Goal: Navigation & Orientation: Find specific page/section

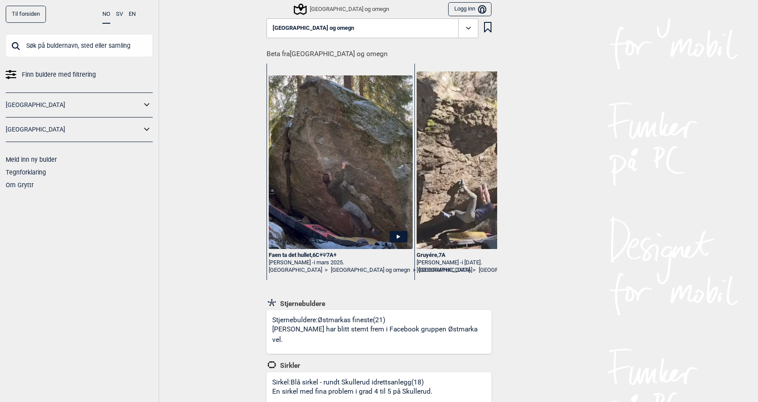
click at [298, 7] on icon at bounding box center [300, 9] width 17 height 17
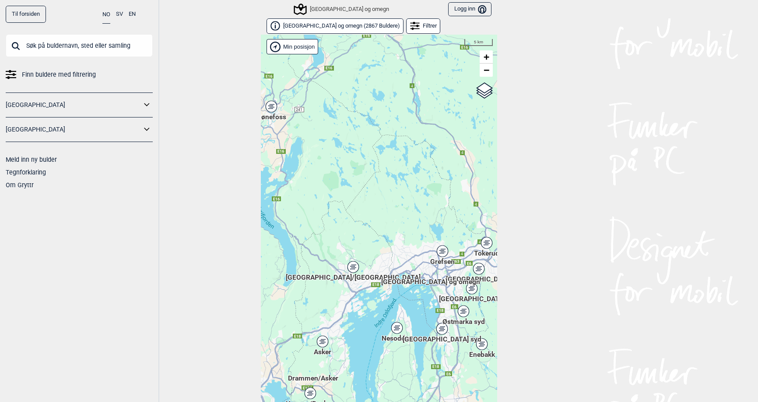
scroll to position [14, 0]
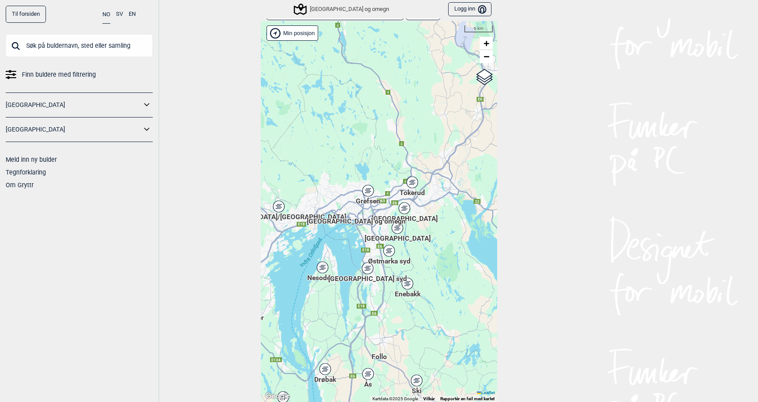
drag, startPoint x: 427, startPoint y: 240, endPoint x: 352, endPoint y: 195, distance: 86.6
click at [352, 195] on div "Hallingdal Gol Ål Stange Kolomoen [GEOGRAPHIC_DATA] [GEOGRAPHIC_DATA][PERSON_NA…" at bounding box center [379, 211] width 236 height 381
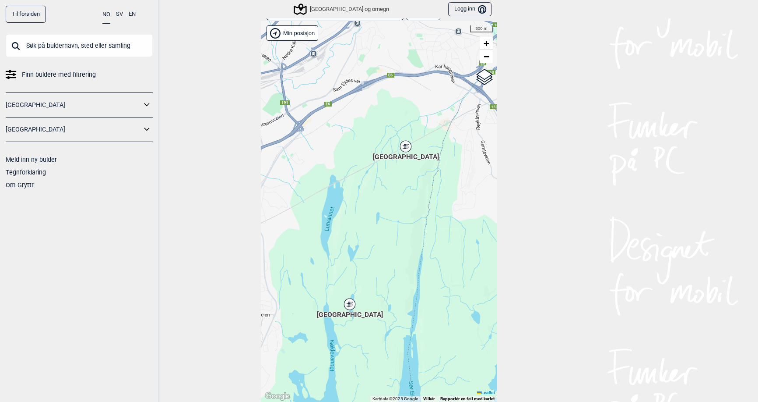
click at [405, 145] on div "[GEOGRAPHIC_DATA]" at bounding box center [405, 146] width 5 height 5
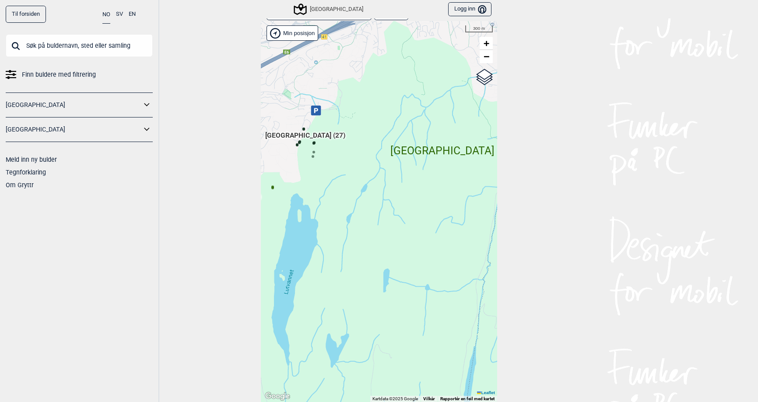
drag, startPoint x: 338, startPoint y: 220, endPoint x: 374, endPoint y: 271, distance: 62.7
click at [374, 271] on div "Hallingdal Gol Ål Stange Kolomoen [GEOGRAPHIC_DATA] [GEOGRAPHIC_DATA][PERSON_NA…" at bounding box center [379, 211] width 236 height 381
click at [312, 145] on span "[GEOGRAPHIC_DATA] (27)" at bounding box center [305, 138] width 80 height 17
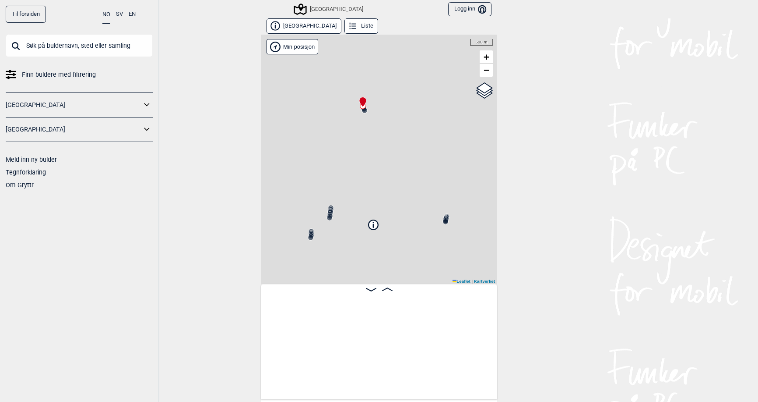
scroll to position [0, 69]
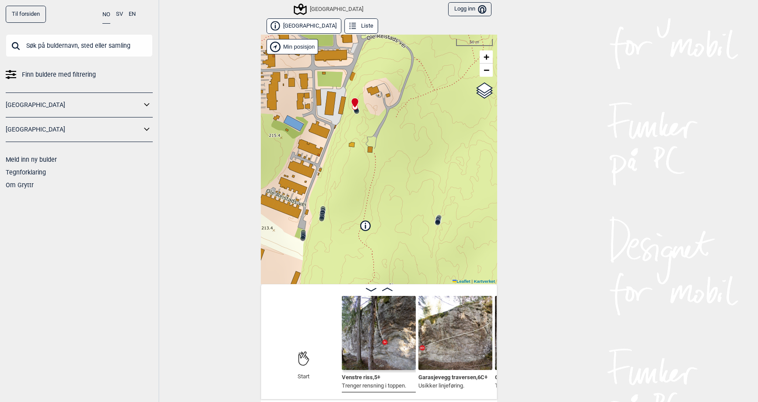
drag, startPoint x: 438, startPoint y: 152, endPoint x: 424, endPoint y: 154, distance: 14.3
click at [424, 154] on div "[GEOGRAPHIC_DATA] Min posisjon 50 m + − Kartverket OpenStreetMap Google satelli…" at bounding box center [379, 159] width 236 height 249
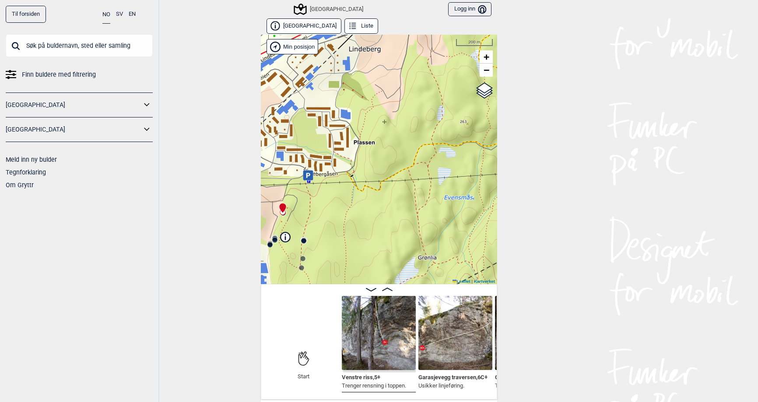
drag, startPoint x: 449, startPoint y: 154, endPoint x: 326, endPoint y: 222, distance: 139.9
click at [326, 222] on div "[GEOGRAPHIC_DATA] Min posisjon 200 m + − Kartverket OpenStreetMap Google satell…" at bounding box center [379, 159] width 236 height 249
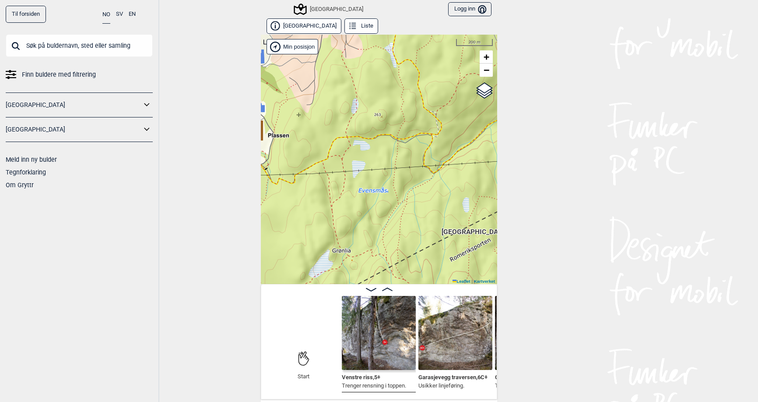
drag, startPoint x: 461, startPoint y: 174, endPoint x: 375, endPoint y: 167, distance: 86.1
click at [375, 167] on div "[GEOGRAPHIC_DATA] Min posisjon 200 m + − Kartverket OpenStreetMap Google satell…" at bounding box center [379, 159] width 236 height 249
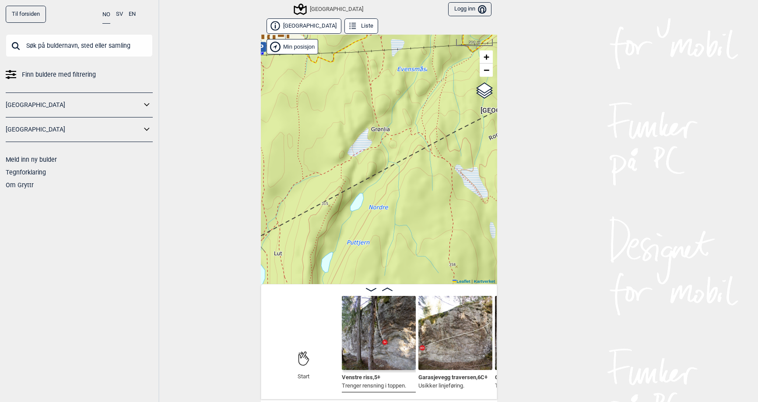
drag, startPoint x: 341, startPoint y: 241, endPoint x: 380, endPoint y: 120, distance: 127.4
click at [380, 120] on div "[GEOGRAPHIC_DATA] Min posisjon 200 m + − Kartverket OpenStreetMap Google satell…" at bounding box center [379, 159] width 236 height 249
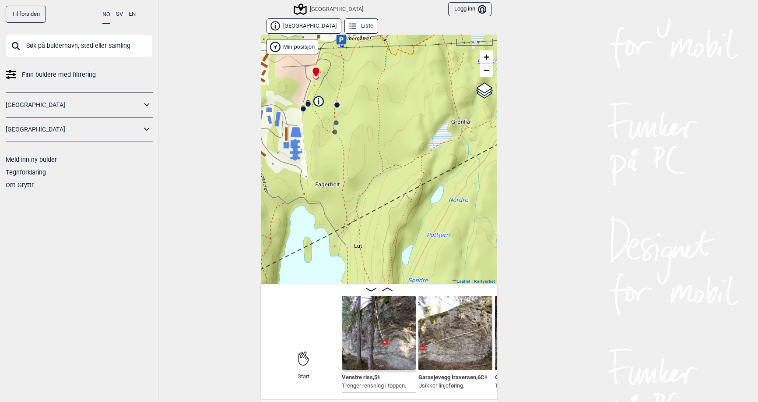
drag, startPoint x: 367, startPoint y: 150, endPoint x: 447, endPoint y: 142, distance: 80.5
click at [447, 142] on div "[GEOGRAPHIC_DATA] Min posisjon 200 m + − Kartverket OpenStreetMap Google satell…" at bounding box center [379, 159] width 236 height 249
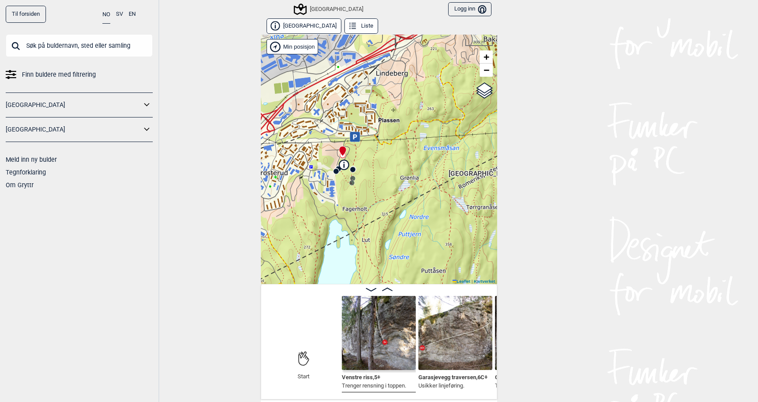
drag, startPoint x: 434, startPoint y: 107, endPoint x: 407, endPoint y: 155, distance: 55.1
click at [407, 155] on div "[GEOGRAPHIC_DATA] Min posisjon 300 m + − Kartverket OpenStreetMap Google satell…" at bounding box center [379, 159] width 236 height 249
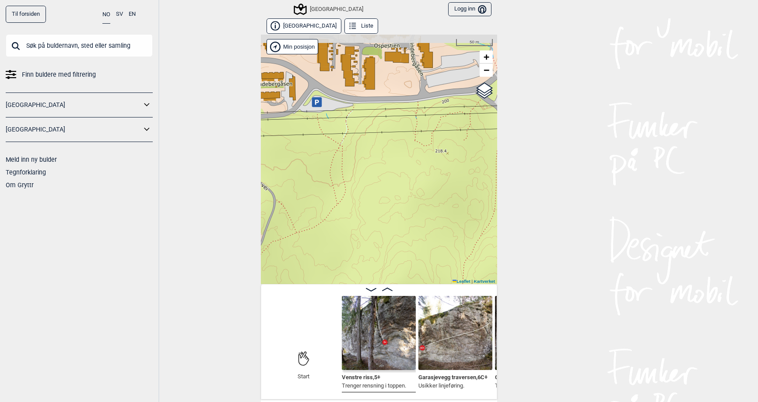
drag, startPoint x: 378, startPoint y: 149, endPoint x: 527, endPoint y: 197, distance: 156.1
click at [528, 198] on div "Til forsiden NO SV EN Finn buldere med filtrering [GEOGRAPHIC_DATA] [GEOGRAPHIC…" at bounding box center [379, 201] width 758 height 402
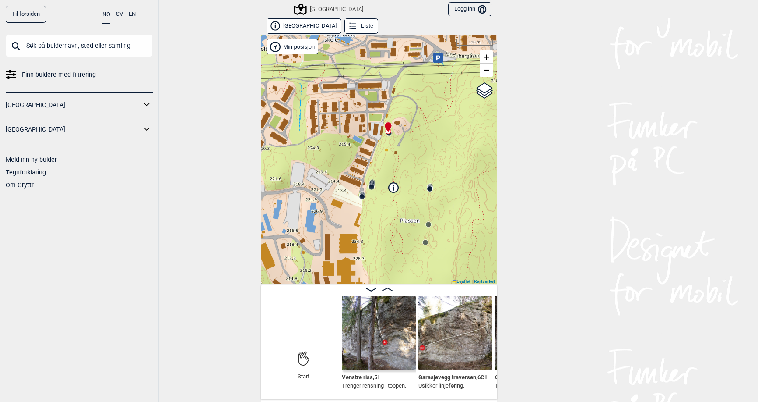
drag, startPoint x: 402, startPoint y: 204, endPoint x: 462, endPoint y: 118, distance: 105.2
click at [462, 118] on div "[GEOGRAPHIC_DATA] Min posisjon 100 m + − Kartverket OpenStreetMap Google satell…" at bounding box center [379, 159] width 236 height 249
click at [430, 187] on icon at bounding box center [430, 188] width 7 height 7
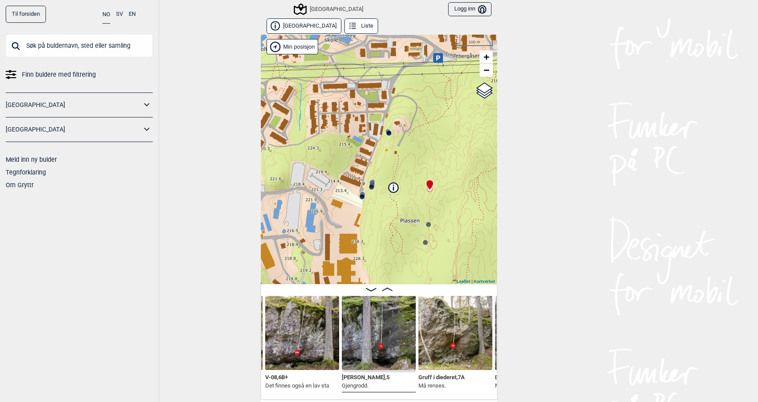
click at [428, 226] on icon at bounding box center [428, 224] width 7 height 7
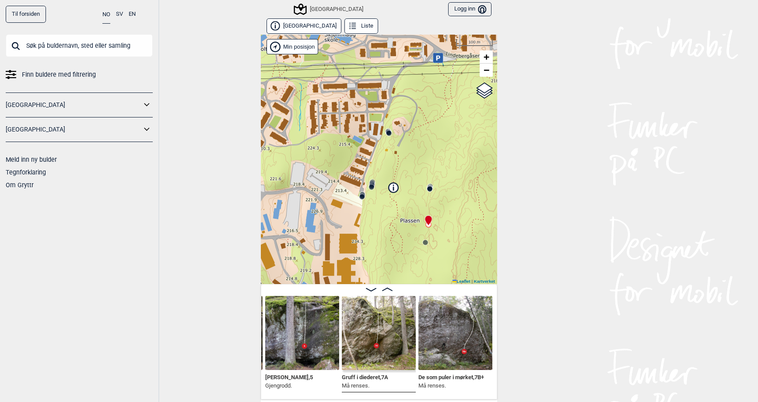
click at [423, 242] on circle at bounding box center [425, 242] width 5 height 5
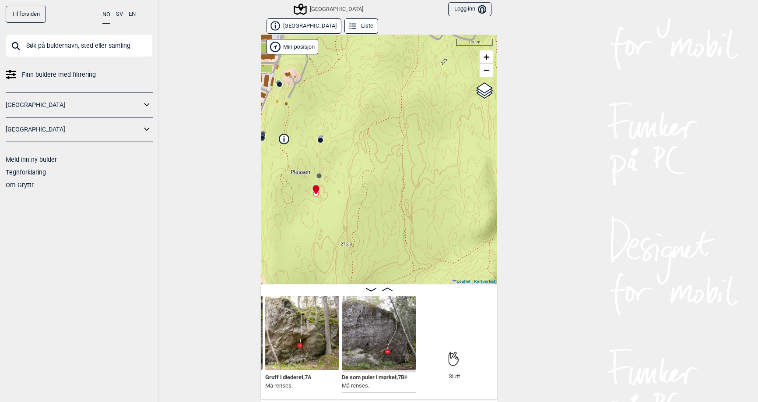
drag, startPoint x: 471, startPoint y: 210, endPoint x: 362, endPoint y: 162, distance: 119.8
click at [362, 162] on div "[GEOGRAPHIC_DATA] Min posisjon 100 m + − Kartverket OpenStreetMap Google satell…" at bounding box center [379, 159] width 236 height 249
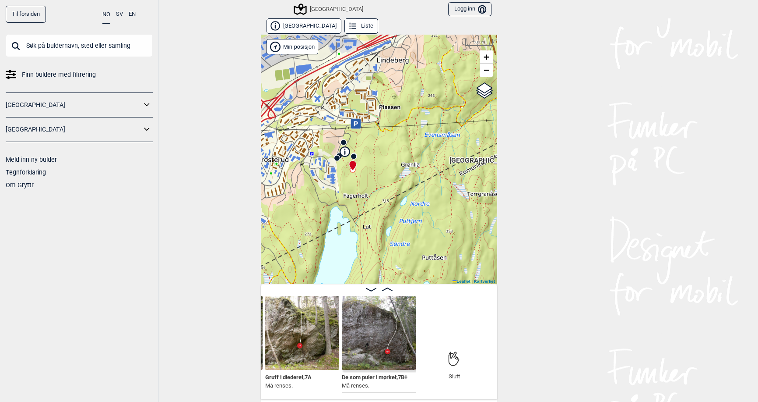
click at [335, 159] on circle at bounding box center [337, 157] width 5 height 5
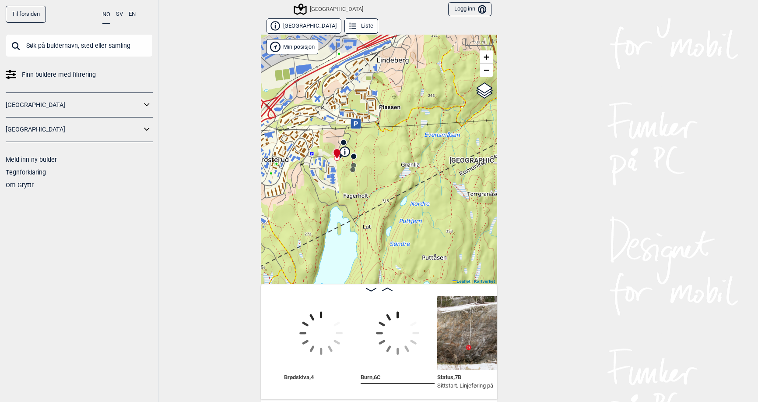
scroll to position [0, 1039]
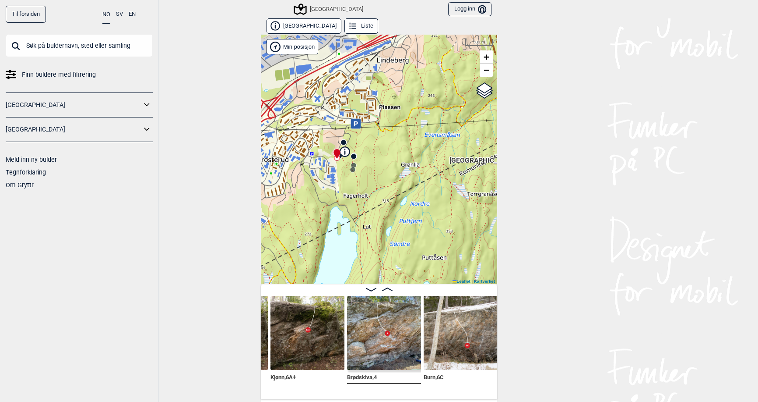
click at [380, 154] on div "[GEOGRAPHIC_DATA] Min posisjon 300 m + − Kartverket OpenStreetMap Google satell…" at bounding box center [379, 159] width 236 height 249
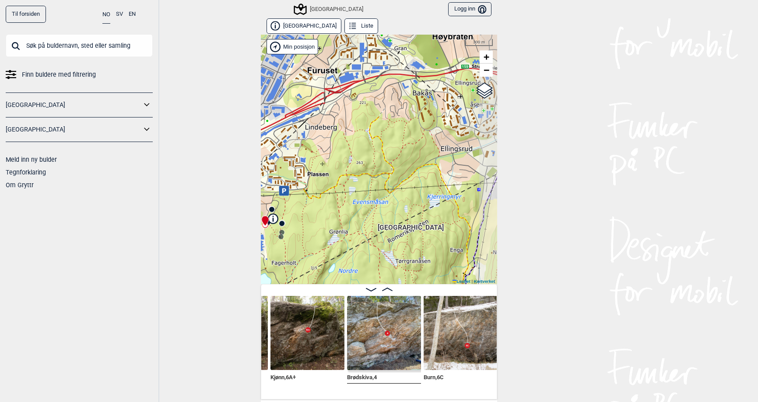
drag, startPoint x: 398, startPoint y: 159, endPoint x: 326, endPoint y: 226, distance: 98.2
click at [326, 226] on div "[GEOGRAPHIC_DATA] Min posisjon 300 m + − Kartverket OpenStreetMap Google satell…" at bounding box center [379, 159] width 236 height 249
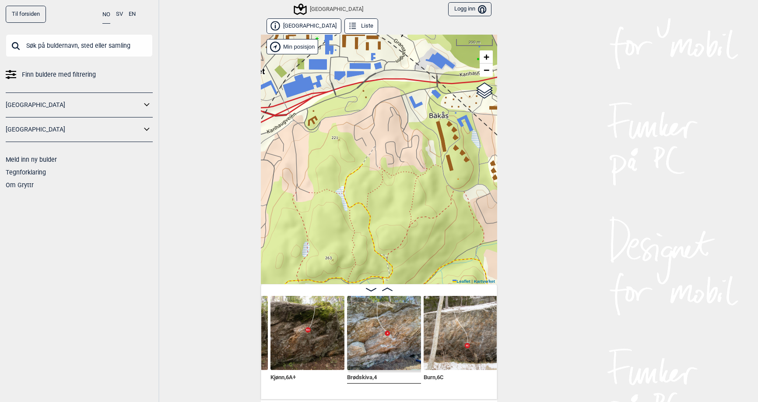
drag, startPoint x: 454, startPoint y: 167, endPoint x: 499, endPoint y: 270, distance: 112.0
click at [499, 270] on div "Til forsiden NO SV EN Finn buldere med filtrering [GEOGRAPHIC_DATA] [GEOGRAPHIC…" at bounding box center [379, 201] width 758 height 402
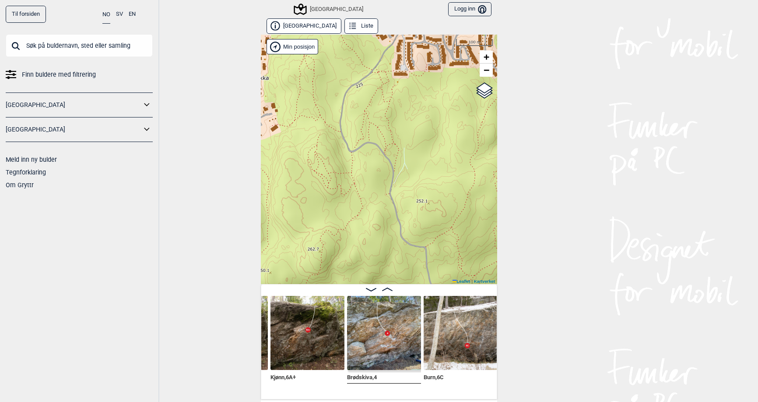
drag, startPoint x: 374, startPoint y: 176, endPoint x: 434, endPoint y: 85, distance: 109.1
click at [434, 85] on div "[GEOGRAPHIC_DATA] Min posisjon 100 m + − Kartverket OpenStreetMap Google satell…" at bounding box center [379, 159] width 236 height 249
drag, startPoint x: 409, startPoint y: 169, endPoint x: 415, endPoint y: 51, distance: 117.5
click at [415, 51] on div "[GEOGRAPHIC_DATA] Min posisjon 100 m + − Kartverket OpenStreetMap Google satell…" at bounding box center [379, 159] width 236 height 249
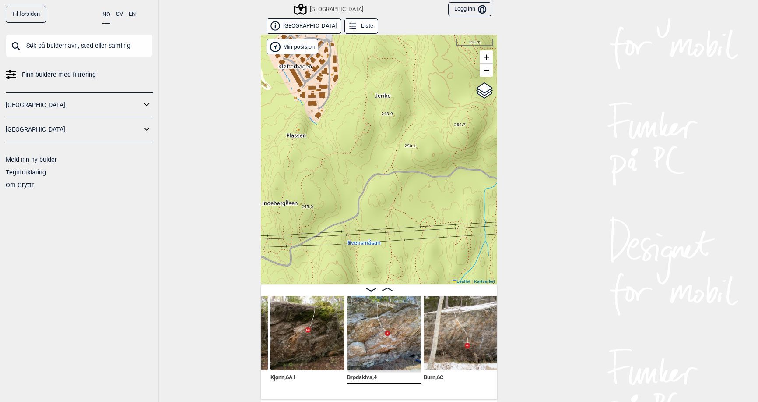
drag, startPoint x: 373, startPoint y: 148, endPoint x: 512, endPoint y: 146, distance: 139.3
click at [512, 146] on div "Til forsiden NO SV EN Finn buldere med filtrering [GEOGRAPHIC_DATA] [GEOGRAPHIC…" at bounding box center [379, 201] width 758 height 402
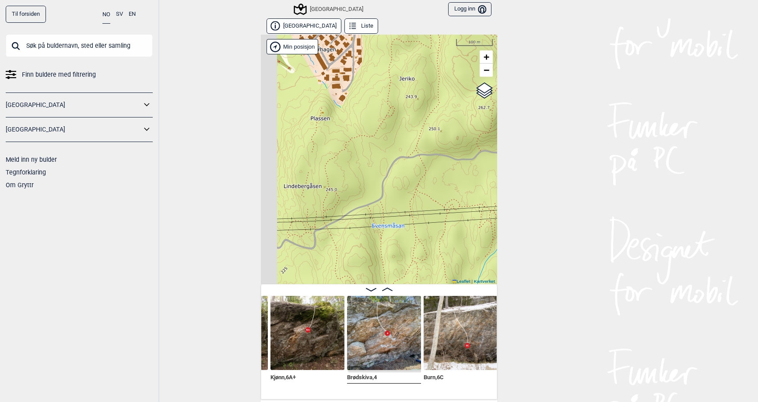
drag, startPoint x: 390, startPoint y: 187, endPoint x: 501, endPoint y: 132, distance: 123.4
click at [501, 132] on div "Til forsiden NO SV EN Finn buldere med filtrering [GEOGRAPHIC_DATA] [GEOGRAPHIC…" at bounding box center [379, 201] width 758 height 402
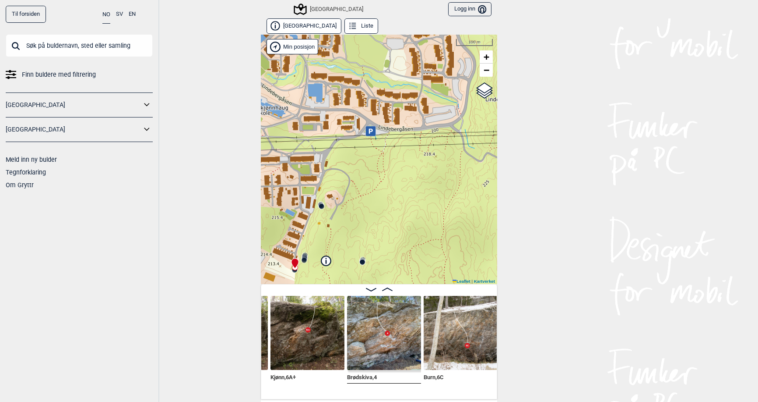
drag, startPoint x: 388, startPoint y: 183, endPoint x: 504, endPoint y: 134, distance: 125.3
click at [504, 134] on div "Til forsiden NO SV EN Finn buldere med filtrering [GEOGRAPHIC_DATA] [GEOGRAPHIC…" at bounding box center [379, 201] width 758 height 402
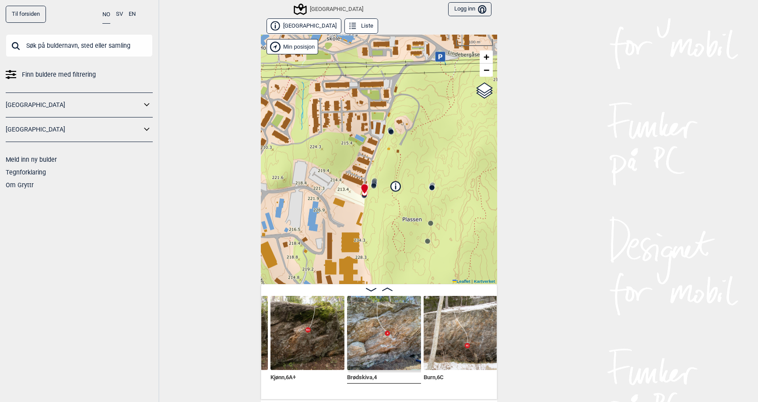
drag, startPoint x: 413, startPoint y: 186, endPoint x: 483, endPoint y: 111, distance: 101.9
click at [483, 111] on div "[GEOGRAPHIC_DATA] Min posisjon 100 m + − Kartverket OpenStreetMap Google satell…" at bounding box center [379, 159] width 236 height 249
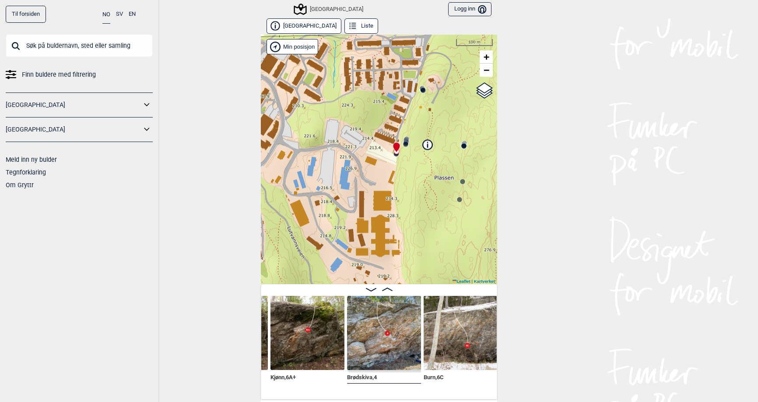
drag, startPoint x: 440, startPoint y: 152, endPoint x: 473, endPoint y: 108, distance: 55.0
click at [473, 108] on div "[GEOGRAPHIC_DATA] Min posisjon 100 m + − Kartverket OpenStreetMap Google satell…" at bounding box center [379, 159] width 236 height 249
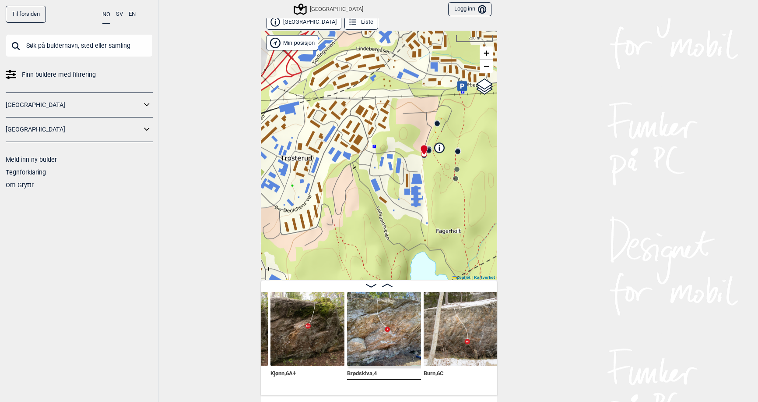
scroll to position [0, 0]
